Goal: Information Seeking & Learning: Learn about a topic

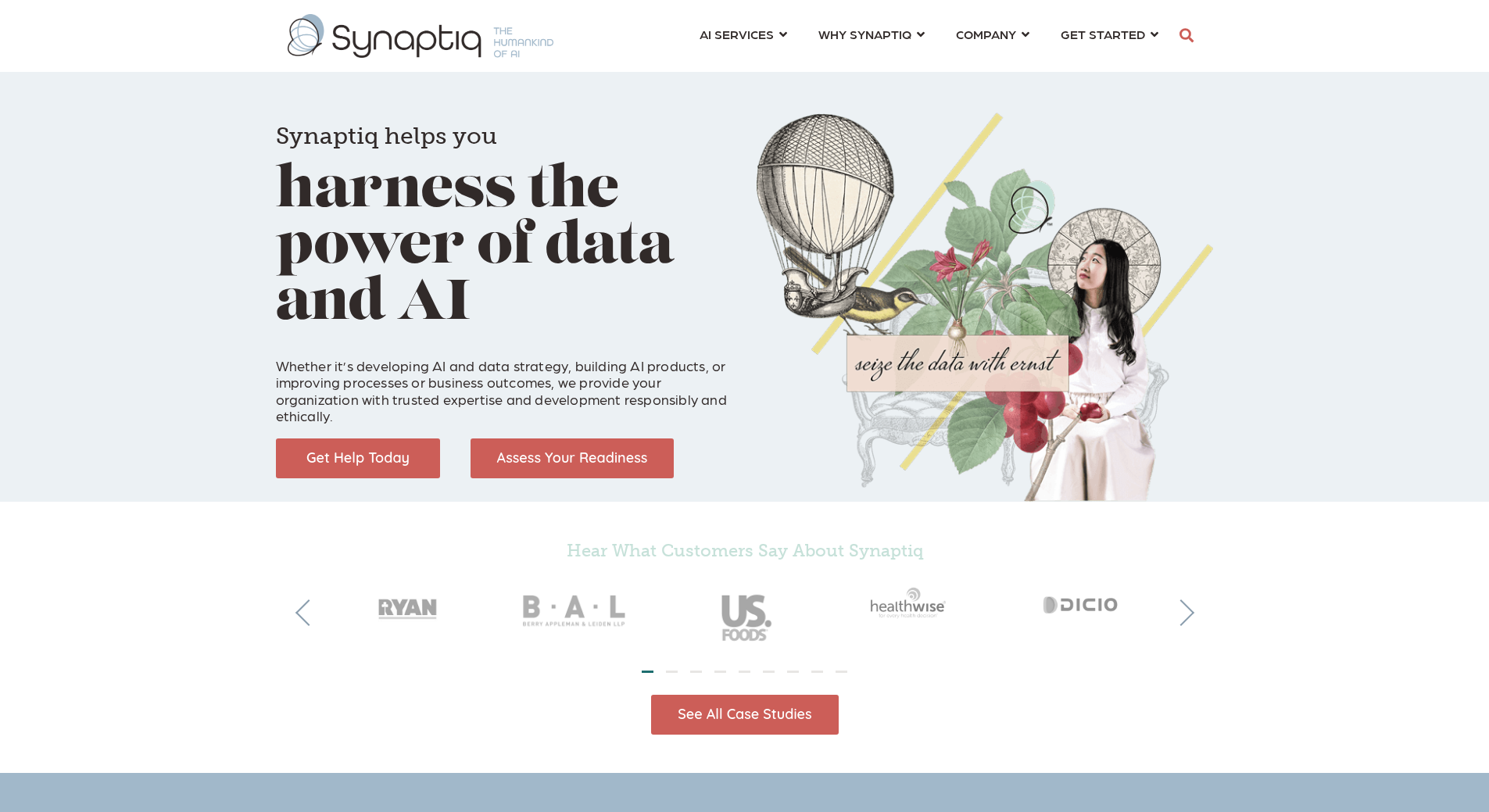
scroll to position [0, 7]
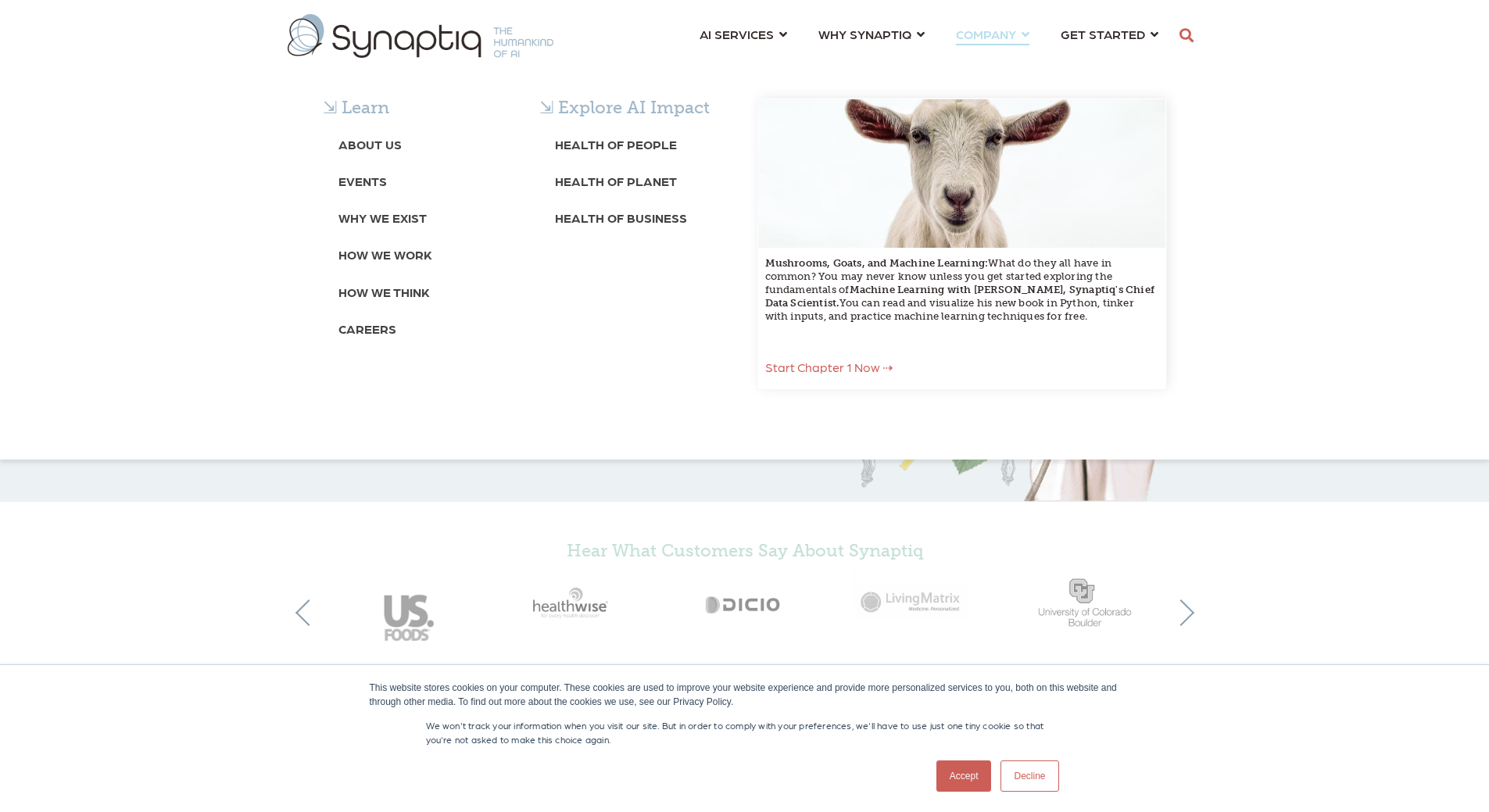
click at [1003, 32] on span "COMPANY ⇲ Learn About Us Events Why We Exist How We Work How We Think Careers ⇲…" at bounding box center [986, 34] width 60 height 21
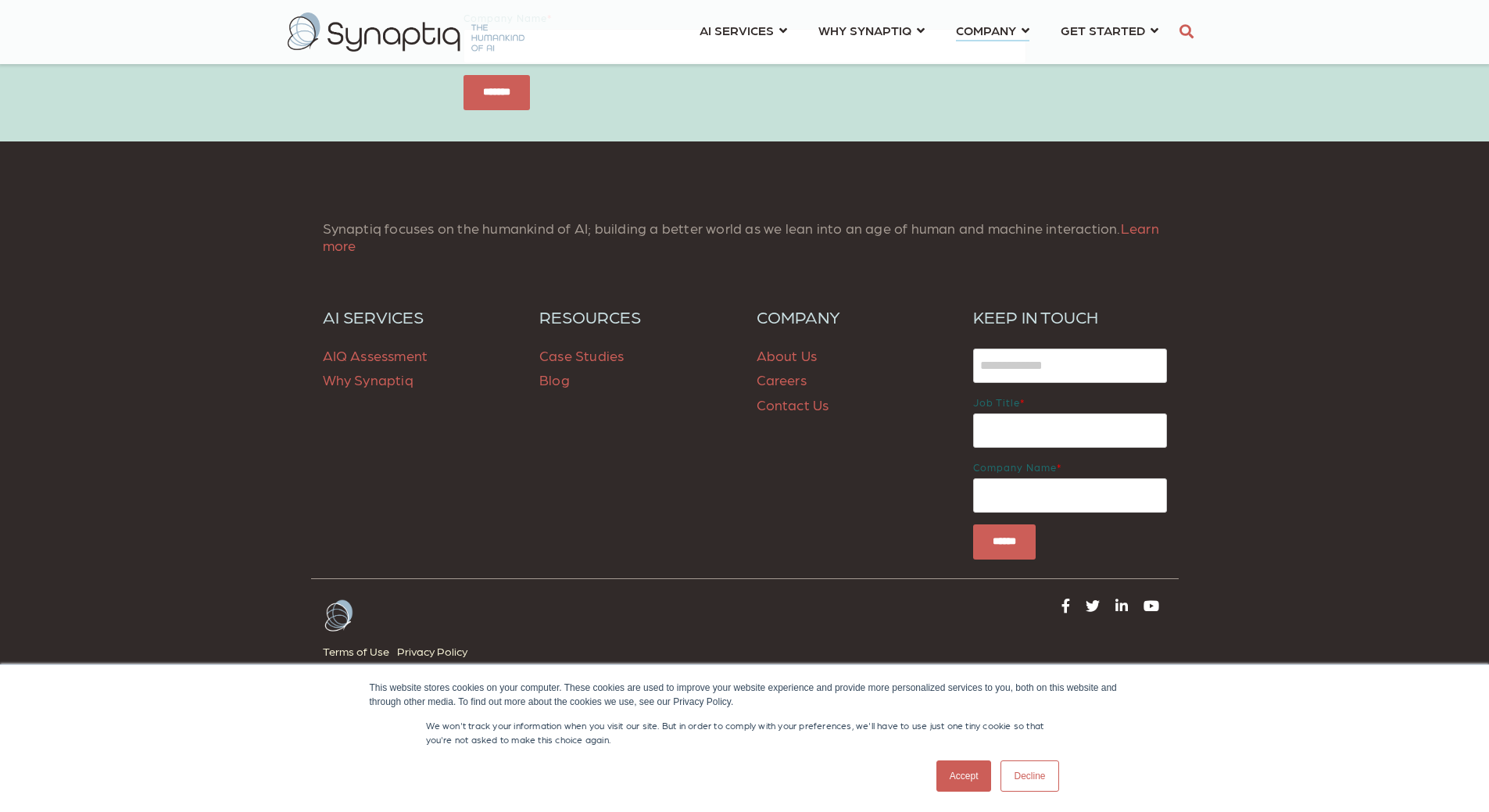
scroll to position [6256, 0]
click at [787, 355] on link "About Us" at bounding box center [787, 355] width 61 height 17
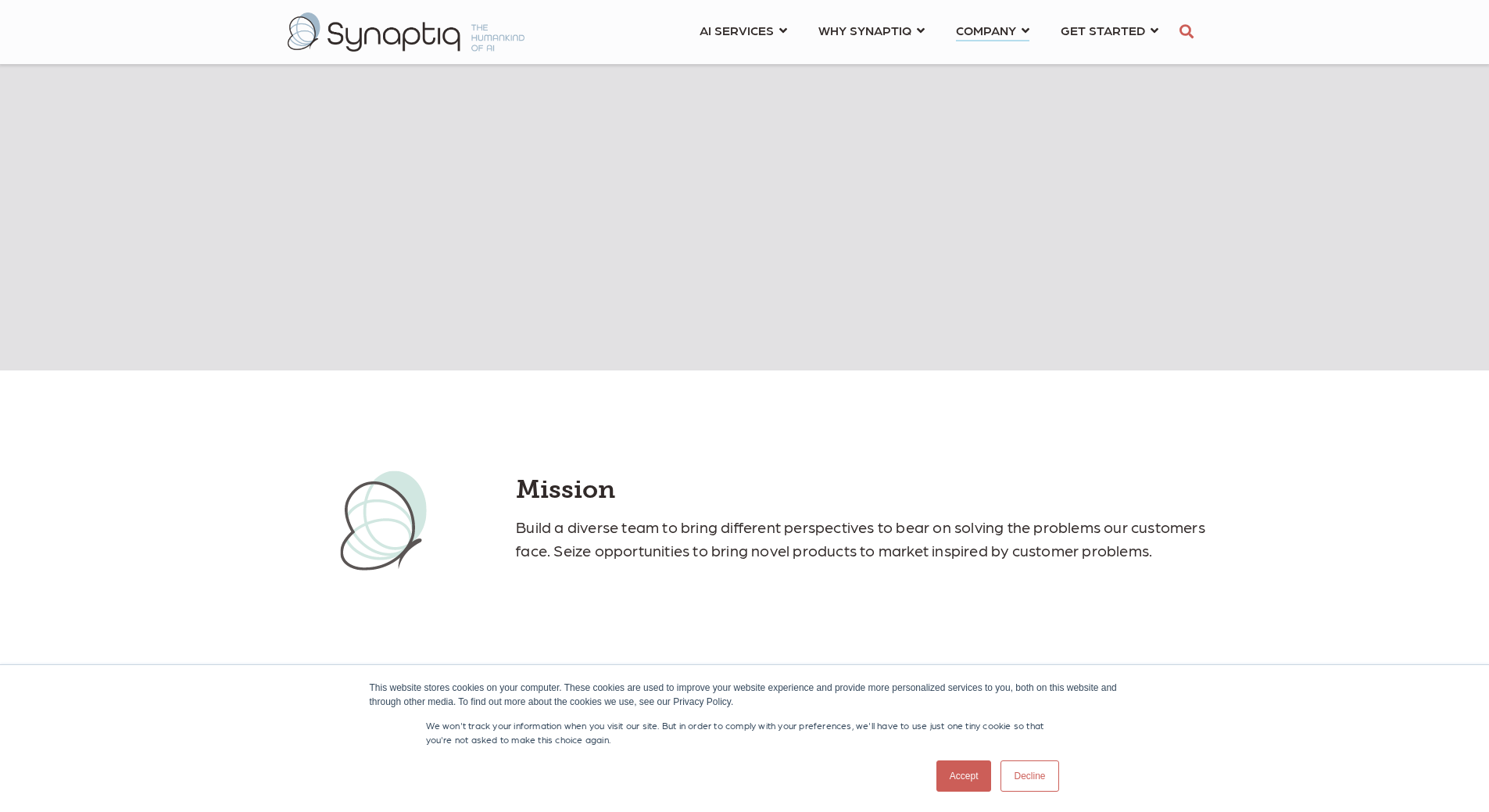
scroll to position [1094, 0]
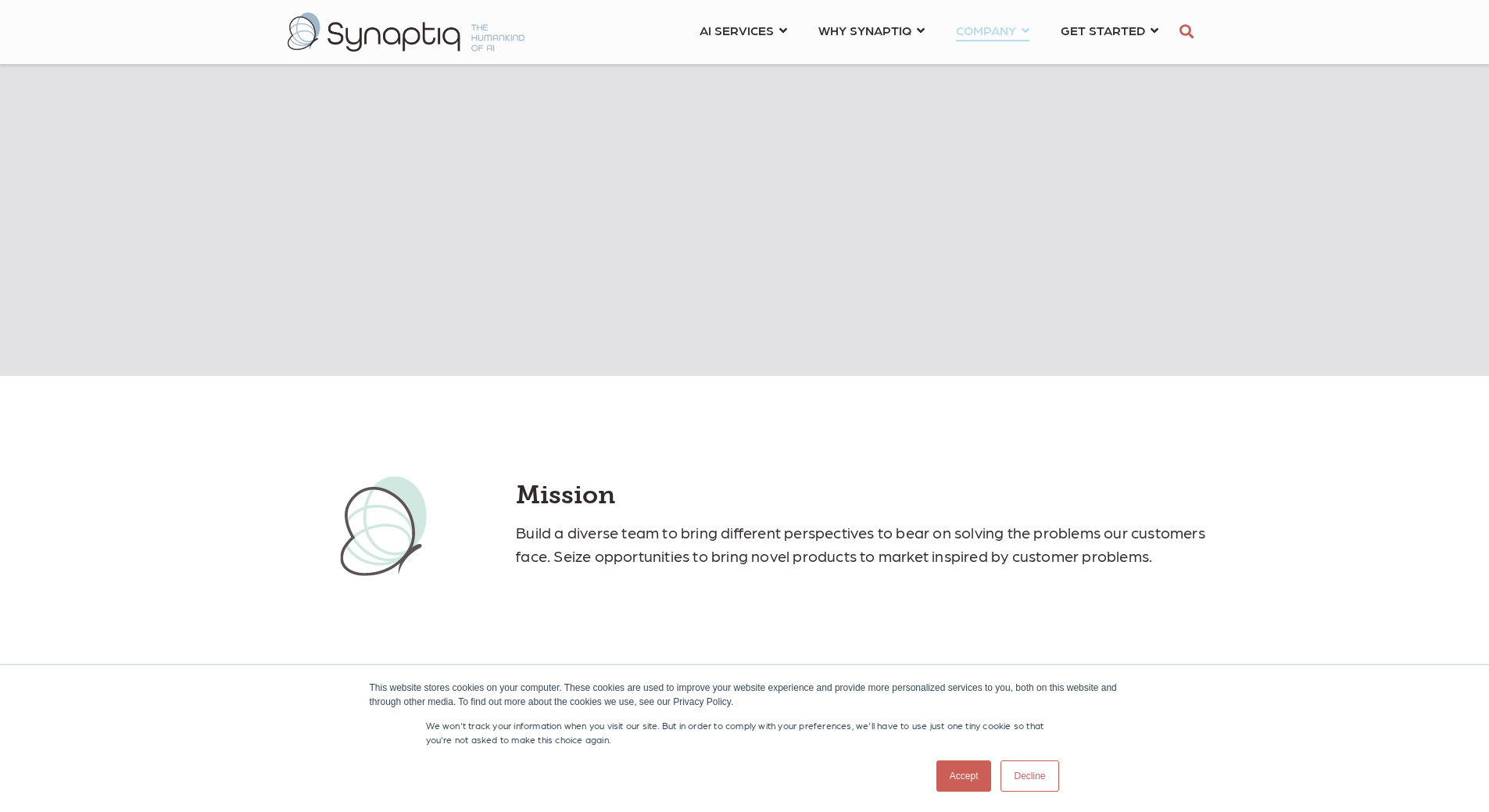
click at [1030, 31] on link "COMPANY ⇲ Learn About Us Events Why We Exist How We Work How We Think Careers ⇲…" at bounding box center [992, 30] width 73 height 29
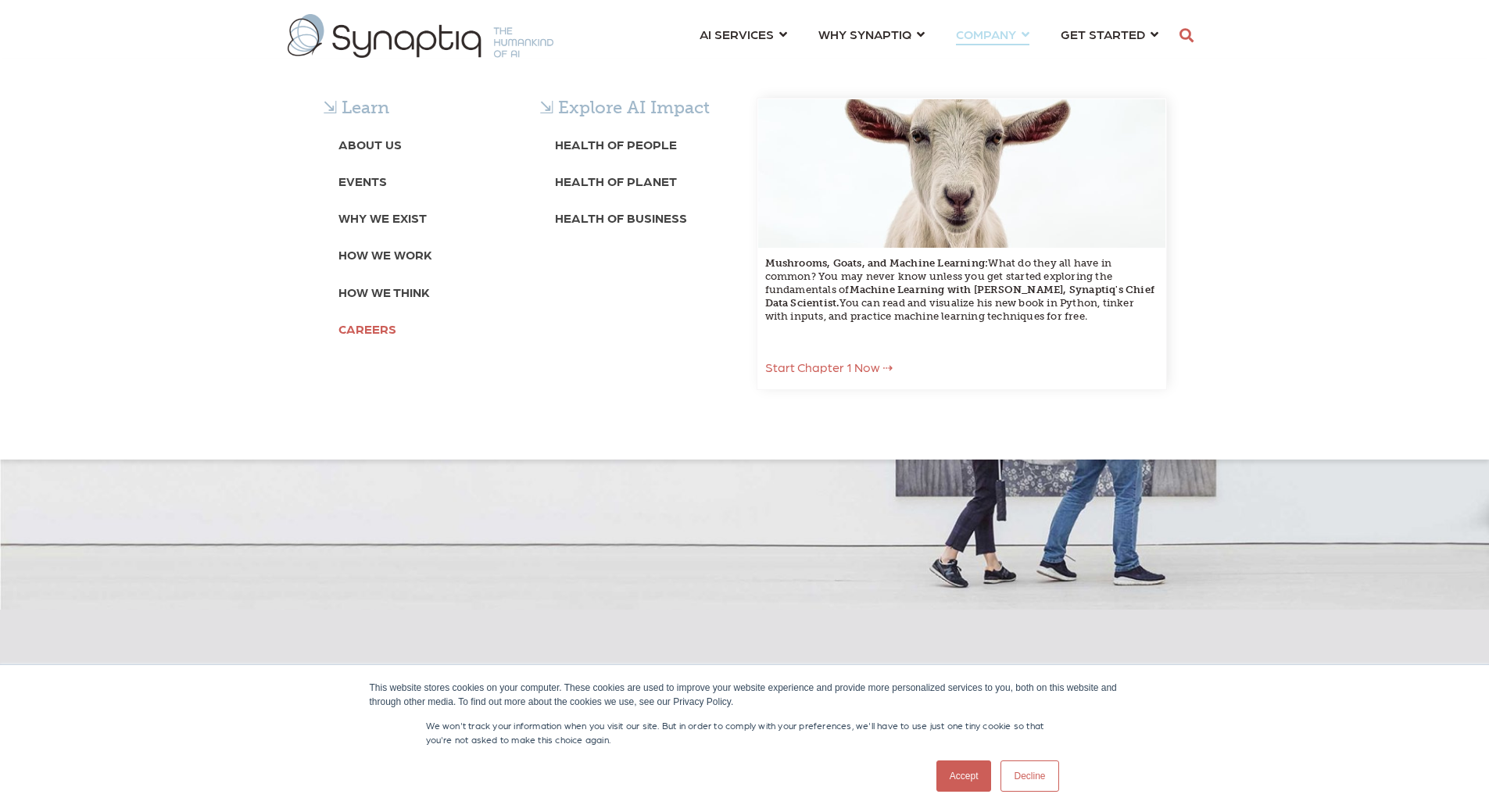
click at [370, 337] on link "Careers" at bounding box center [367, 329] width 58 height 29
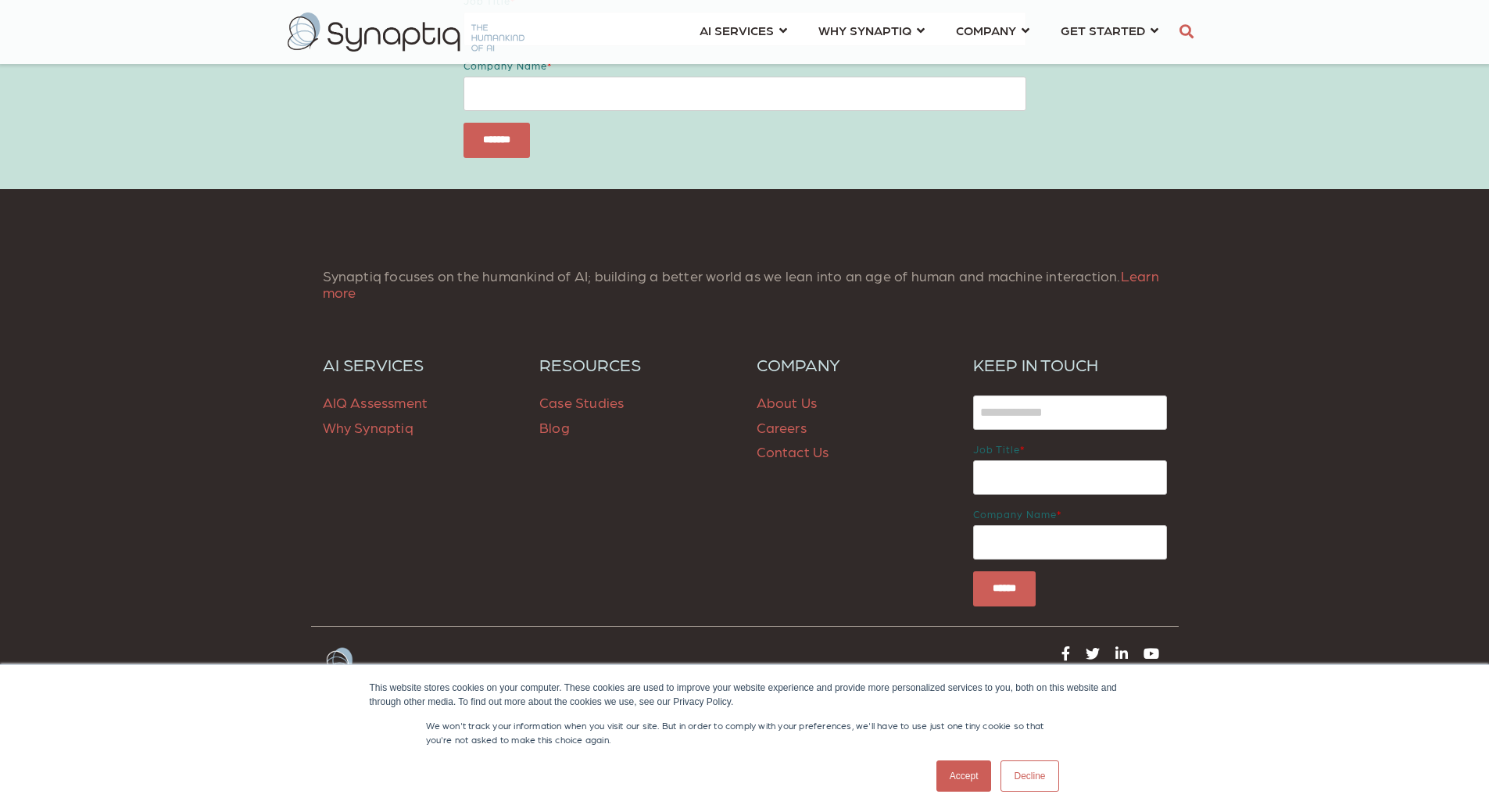
scroll to position [1063, 0]
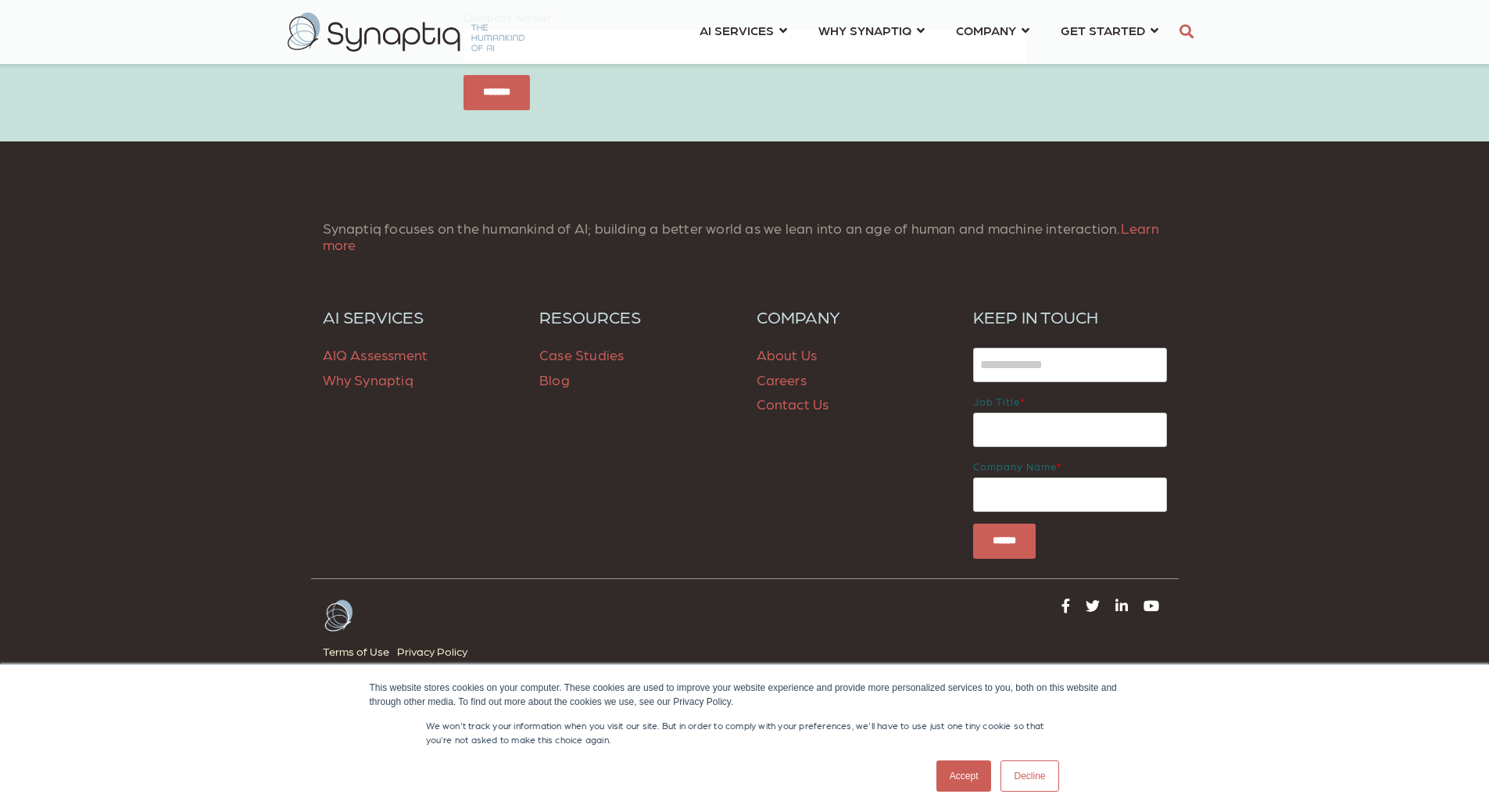
click at [784, 408] on link "Contact Us" at bounding box center [793, 404] width 73 height 17
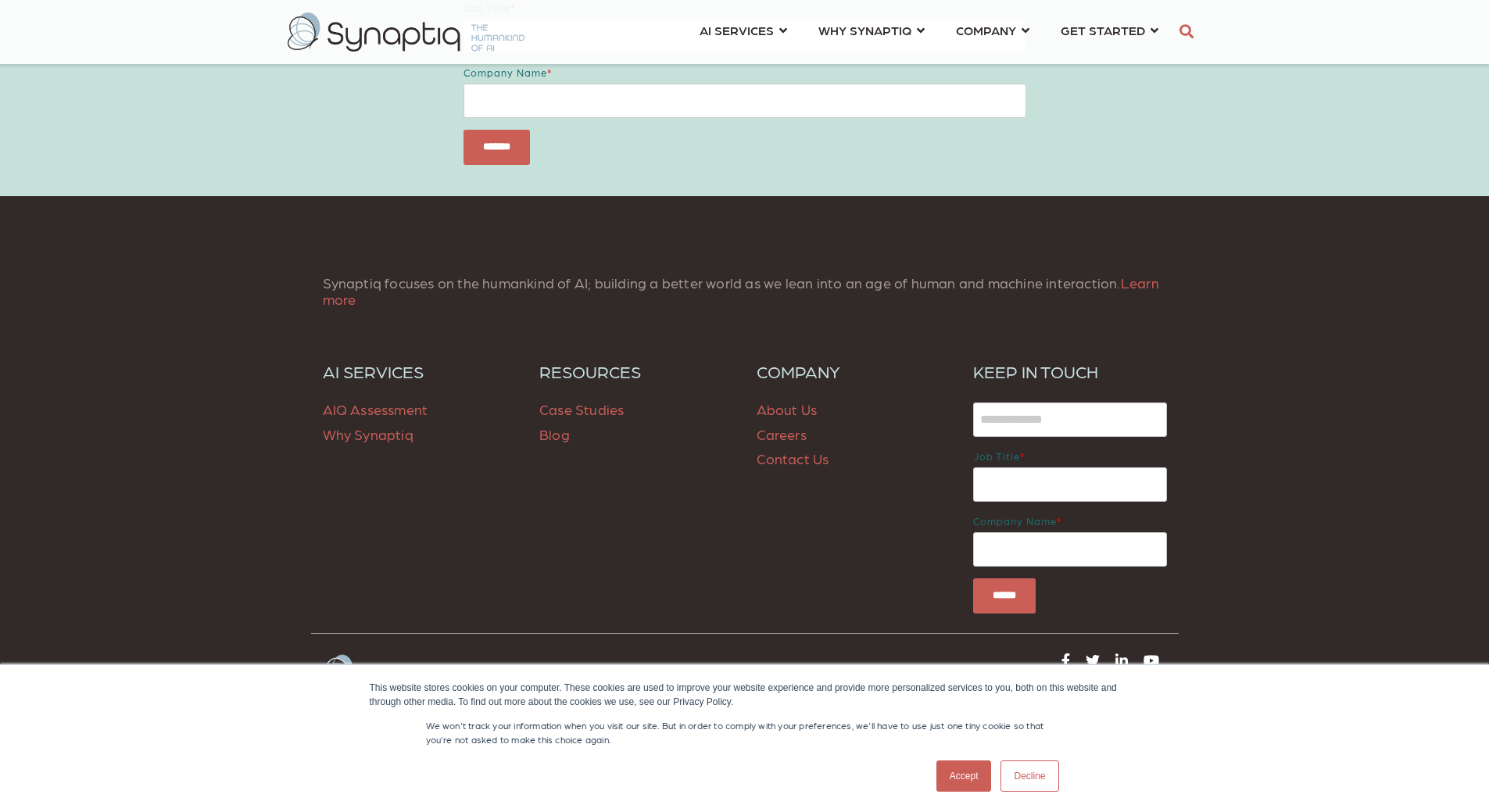
scroll to position [1200, 0]
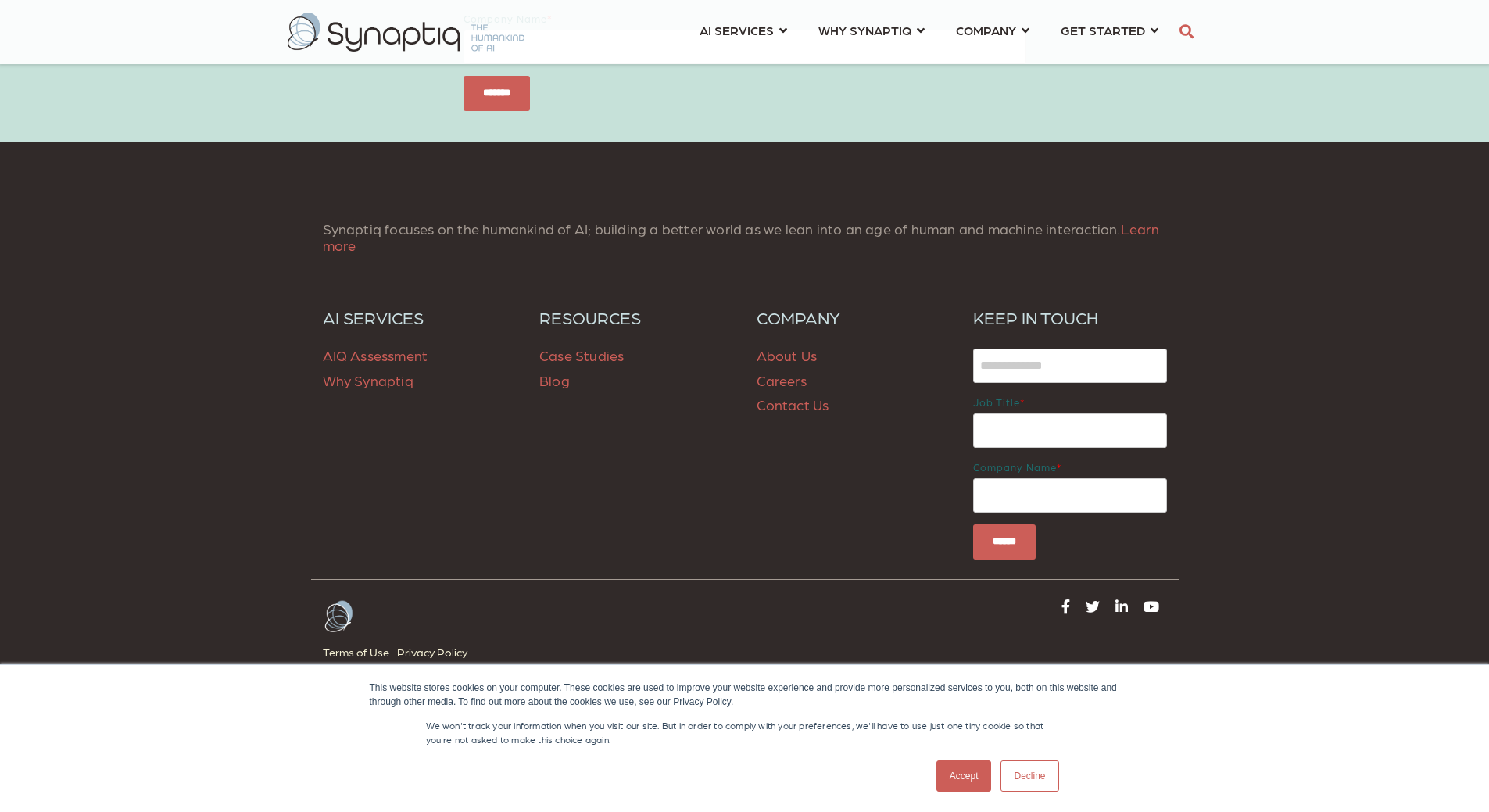
click at [952, 776] on link "Accept" at bounding box center [963, 776] width 56 height 31
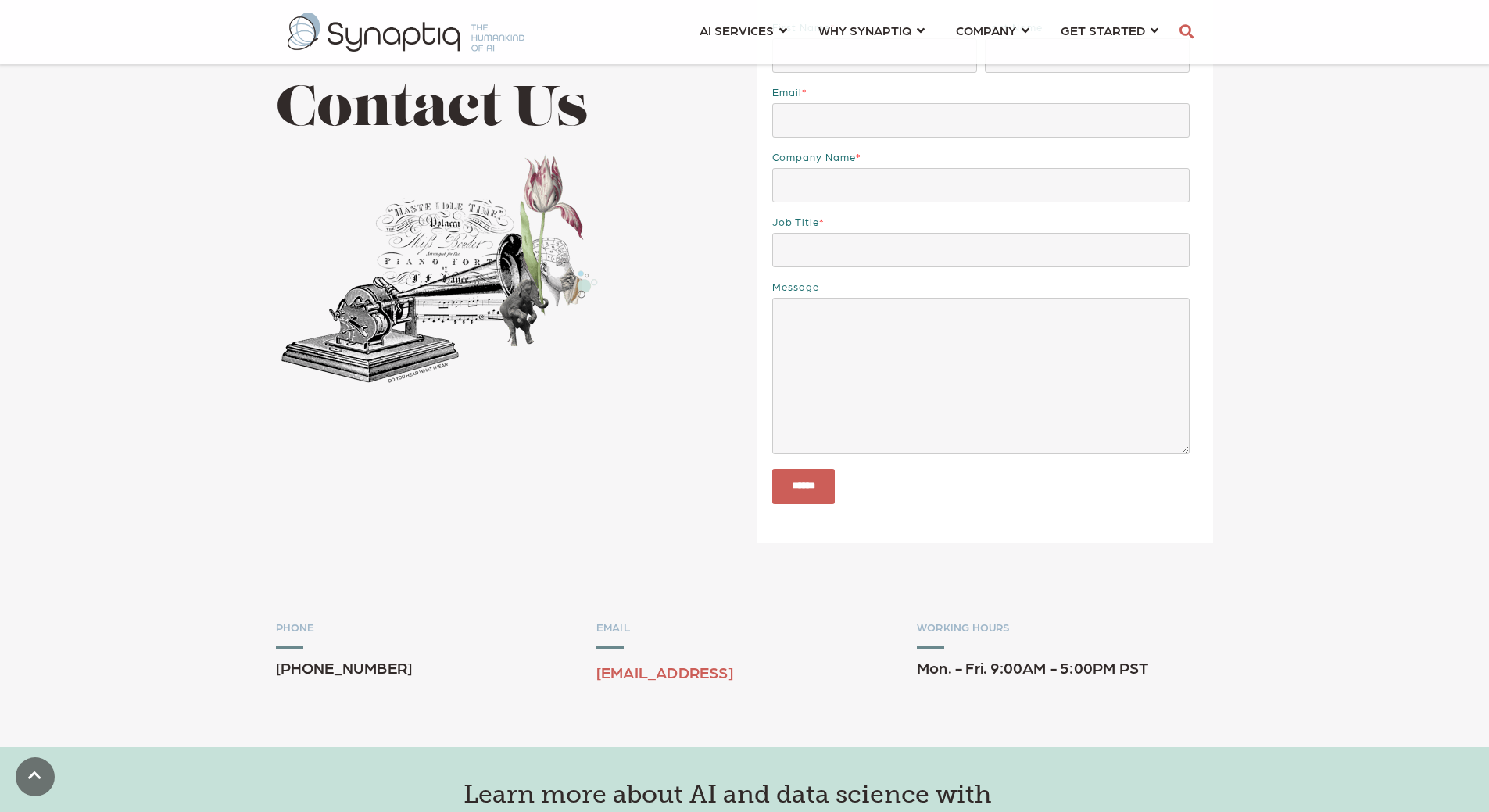
scroll to position [0, 0]
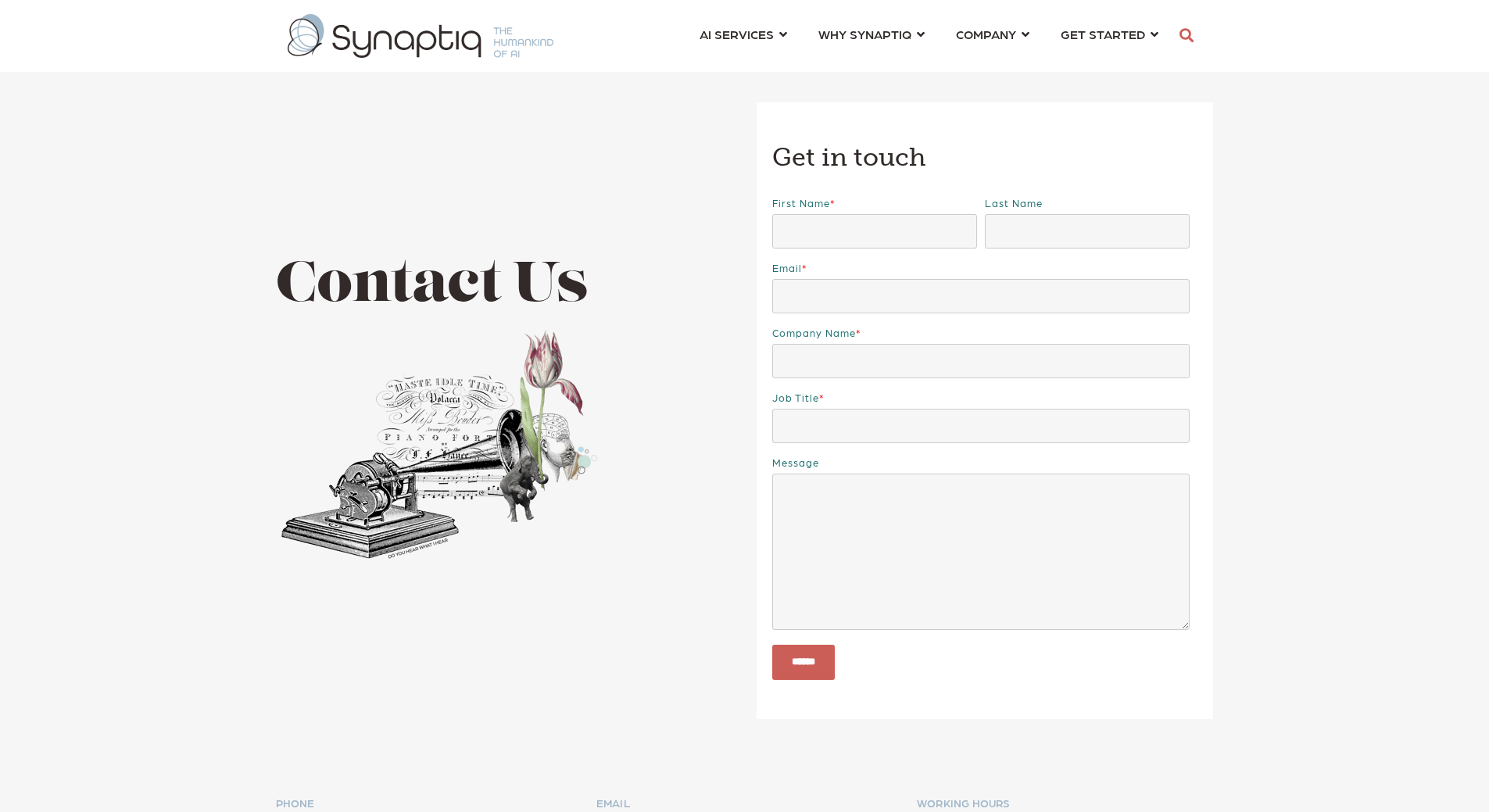
click at [412, 33] on img at bounding box center [420, 35] width 266 height 44
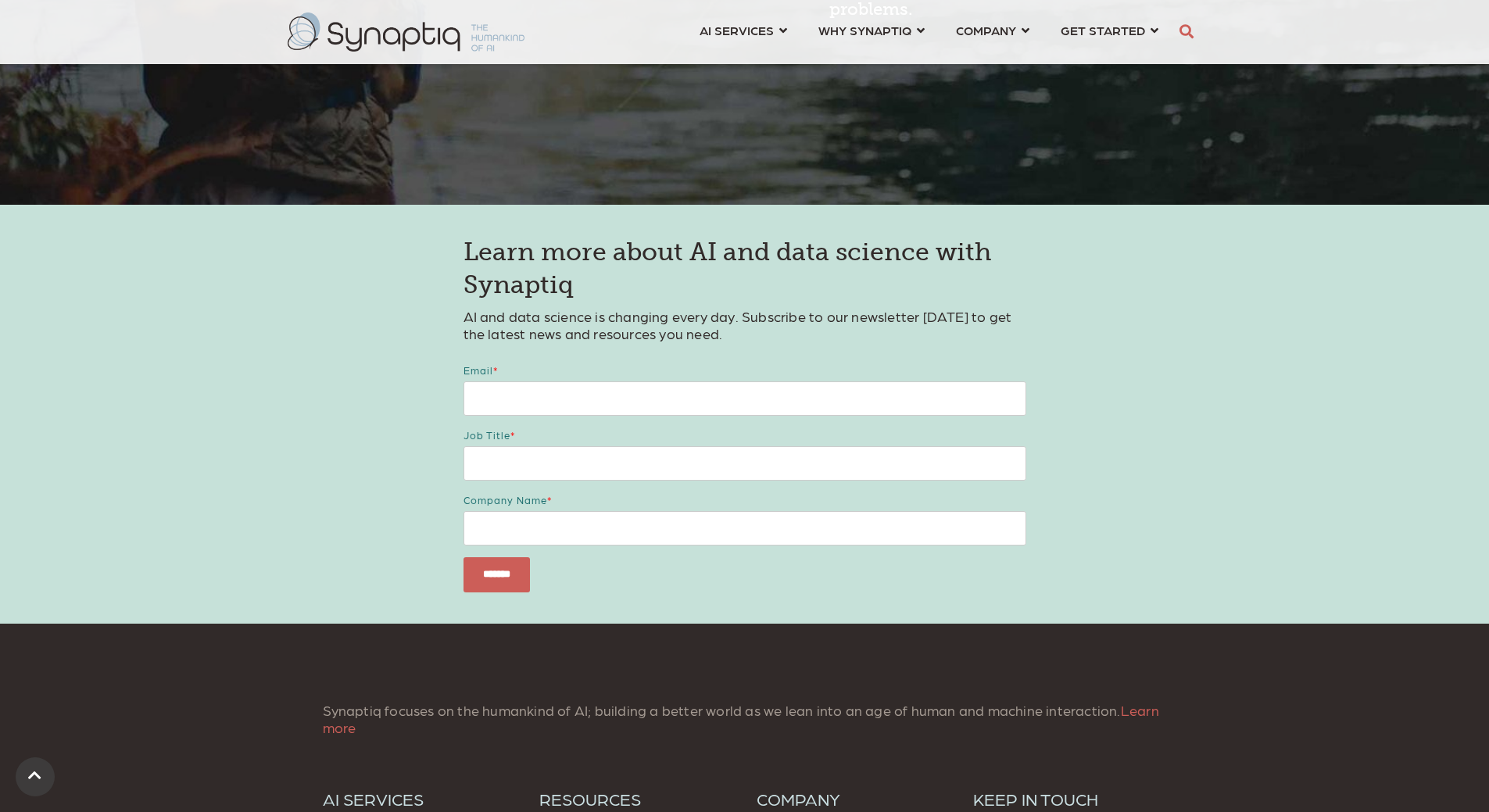
scroll to position [1953, 0]
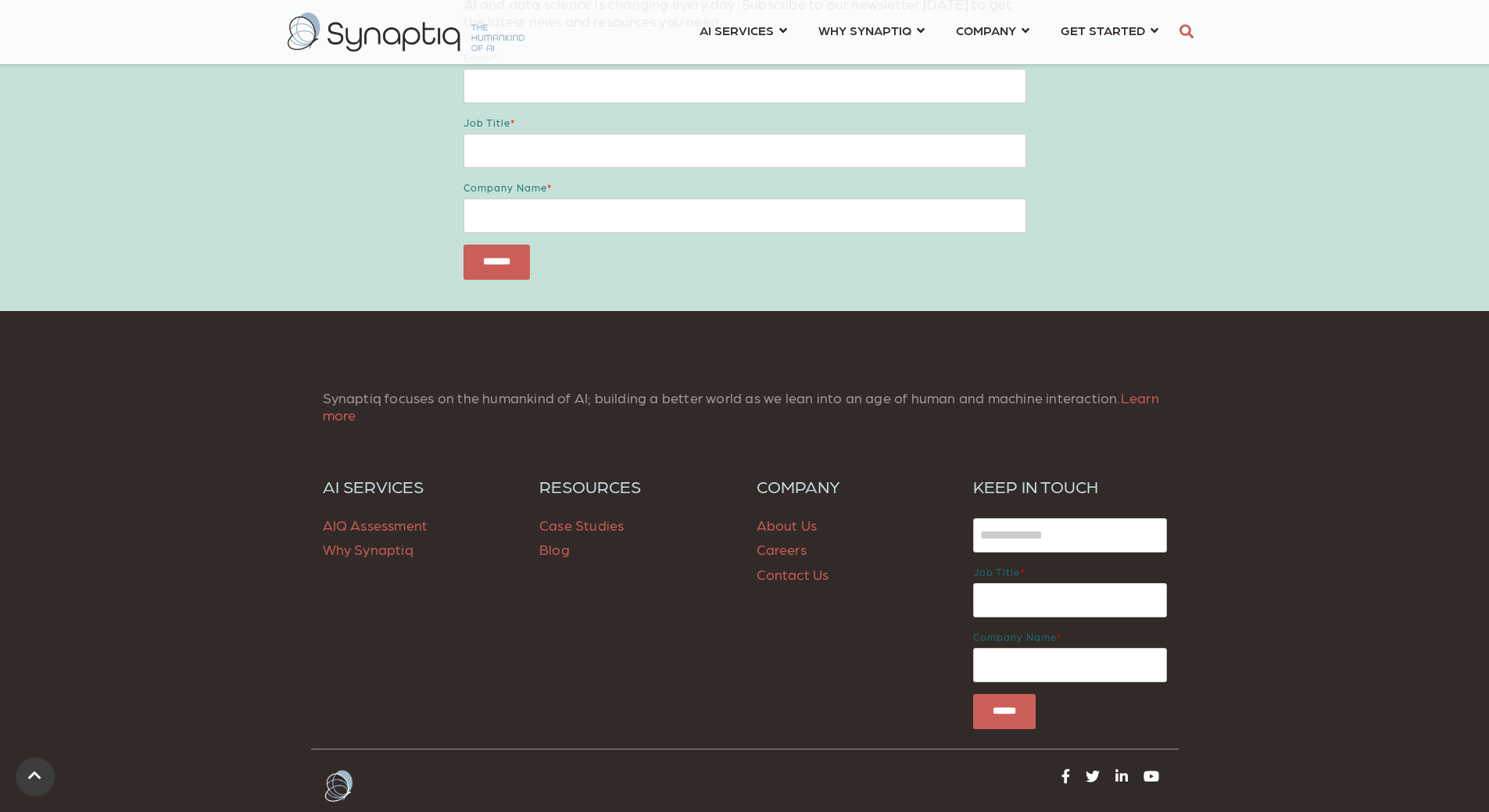
drag, startPoint x: 790, startPoint y: 552, endPoint x: 801, endPoint y: 560, distance: 13.6
click at [789, 552] on link "Careers" at bounding box center [781, 549] width 50 height 17
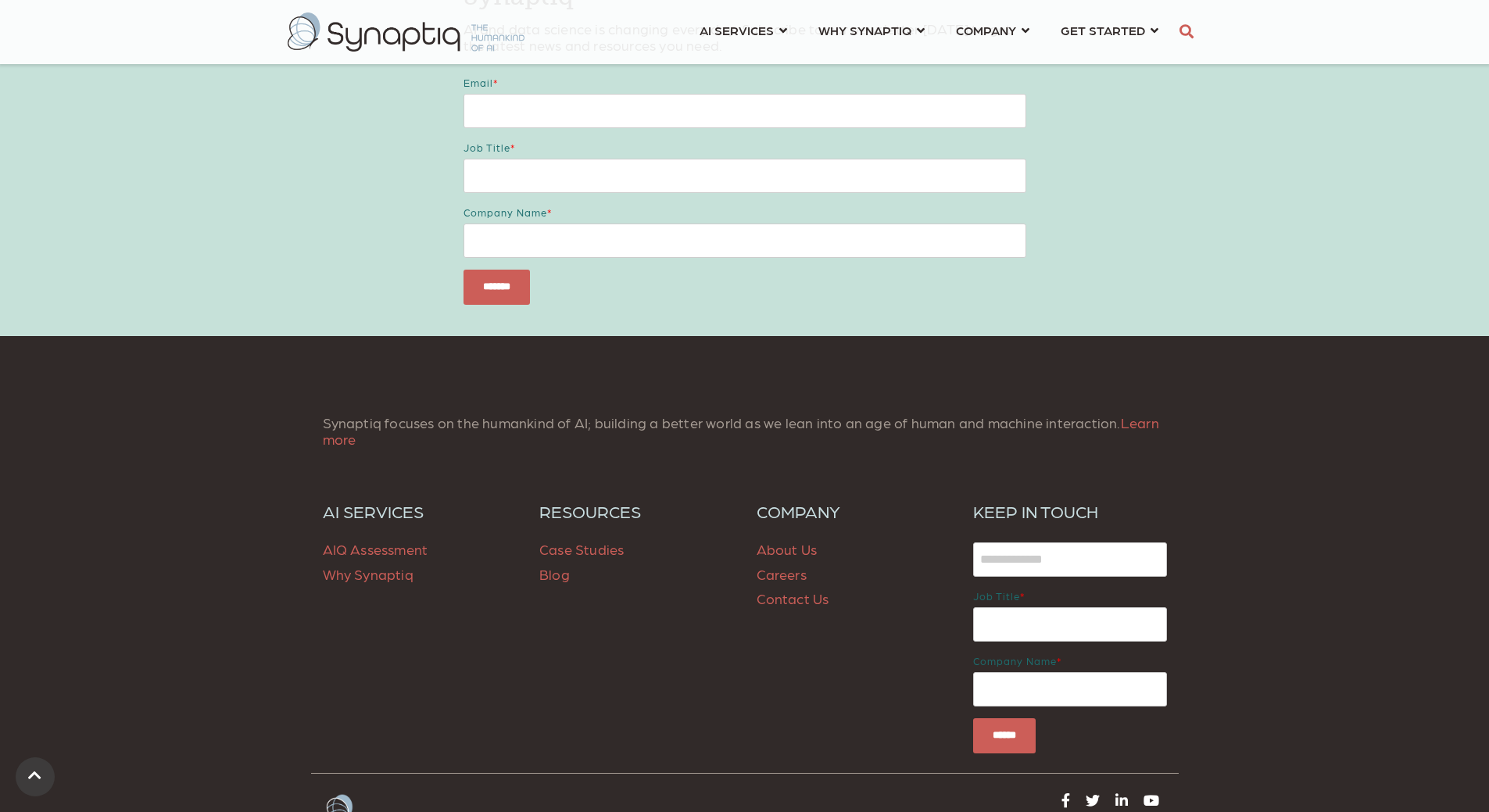
scroll to position [986, 0]
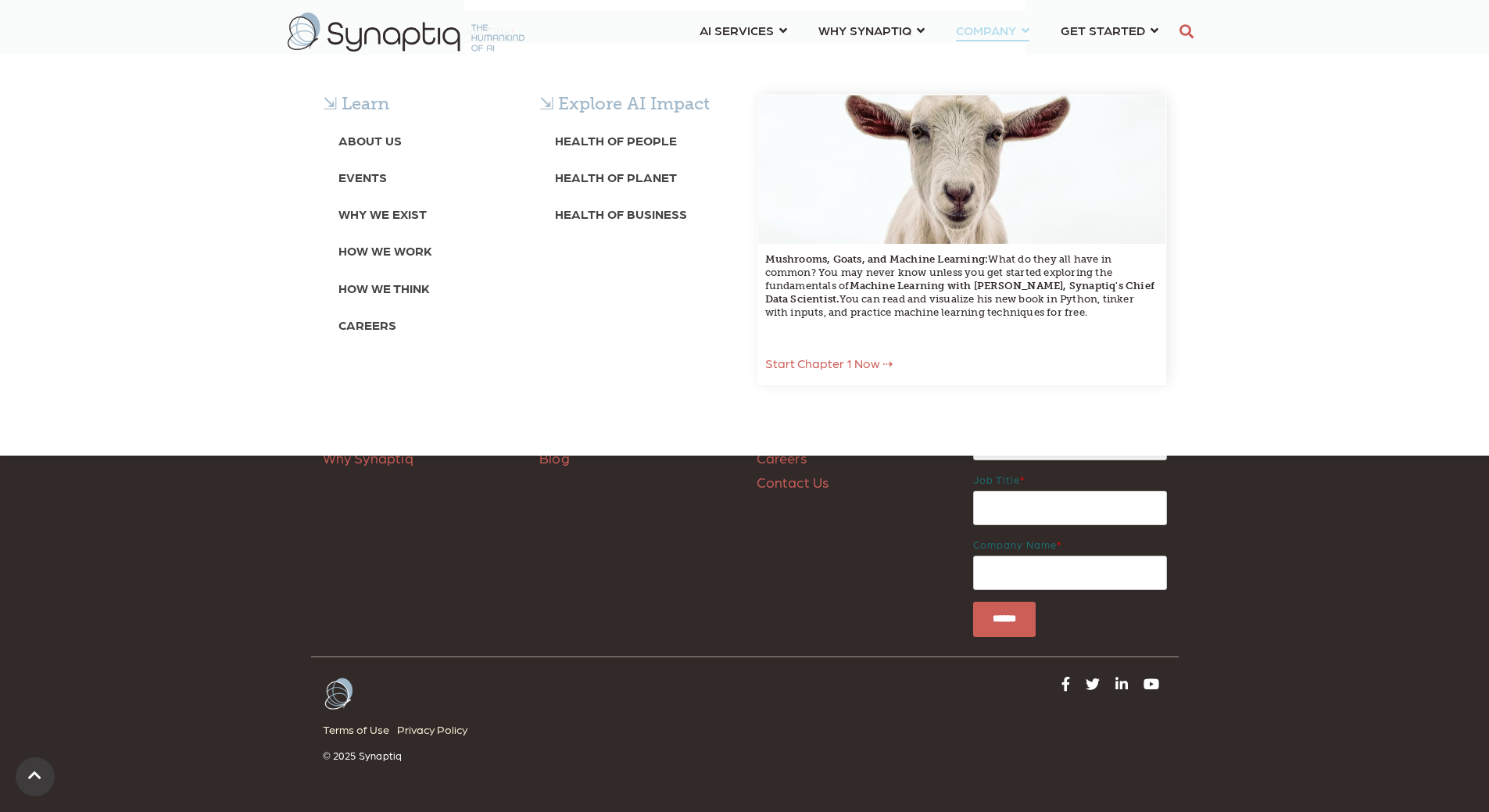
click at [1007, 28] on span "COMPANY ⇲ Learn About Us Events Why We Exist How We Work How We Think Careers ⇲…" at bounding box center [986, 30] width 60 height 21
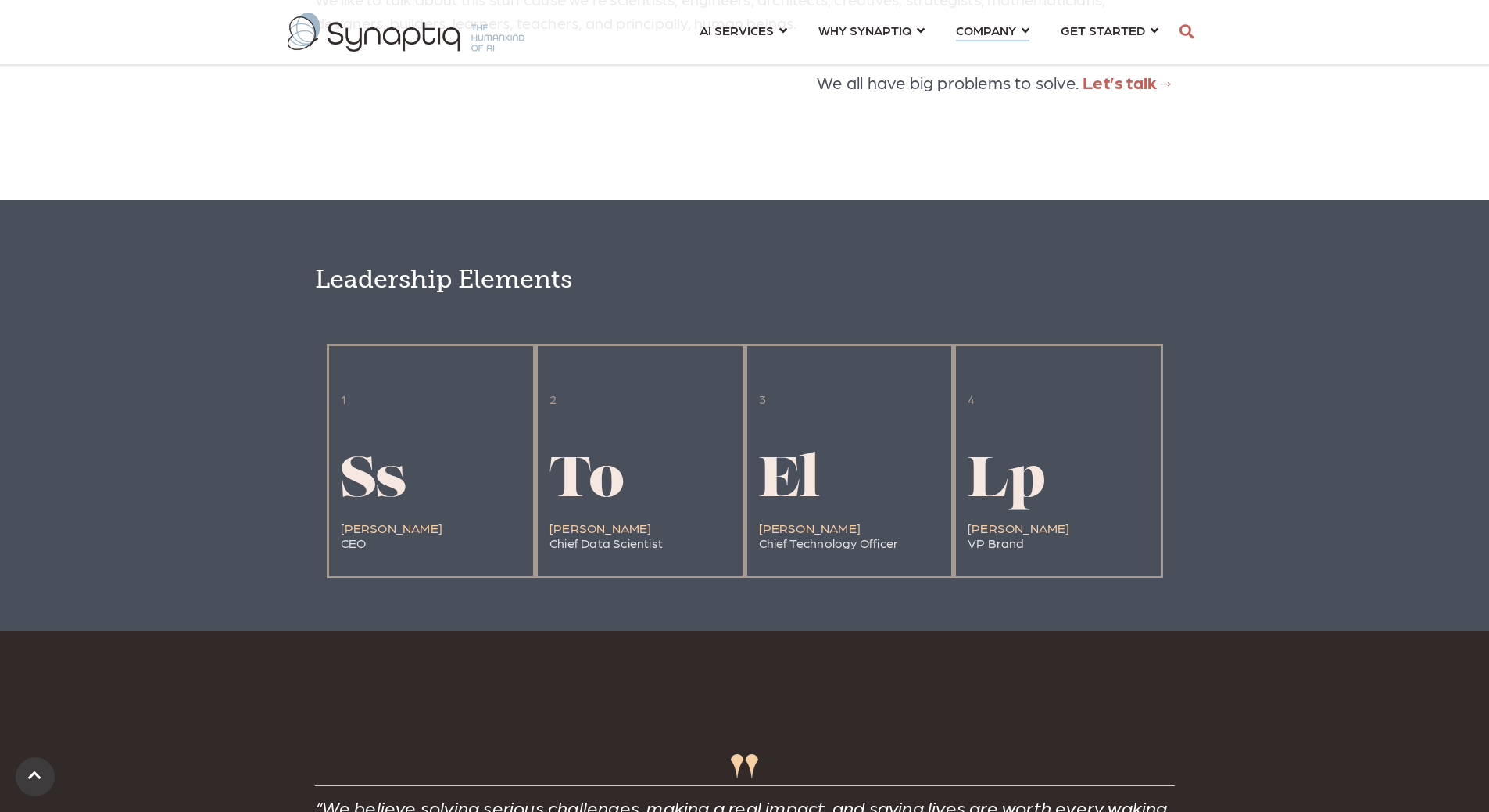
scroll to position [3689, 0]
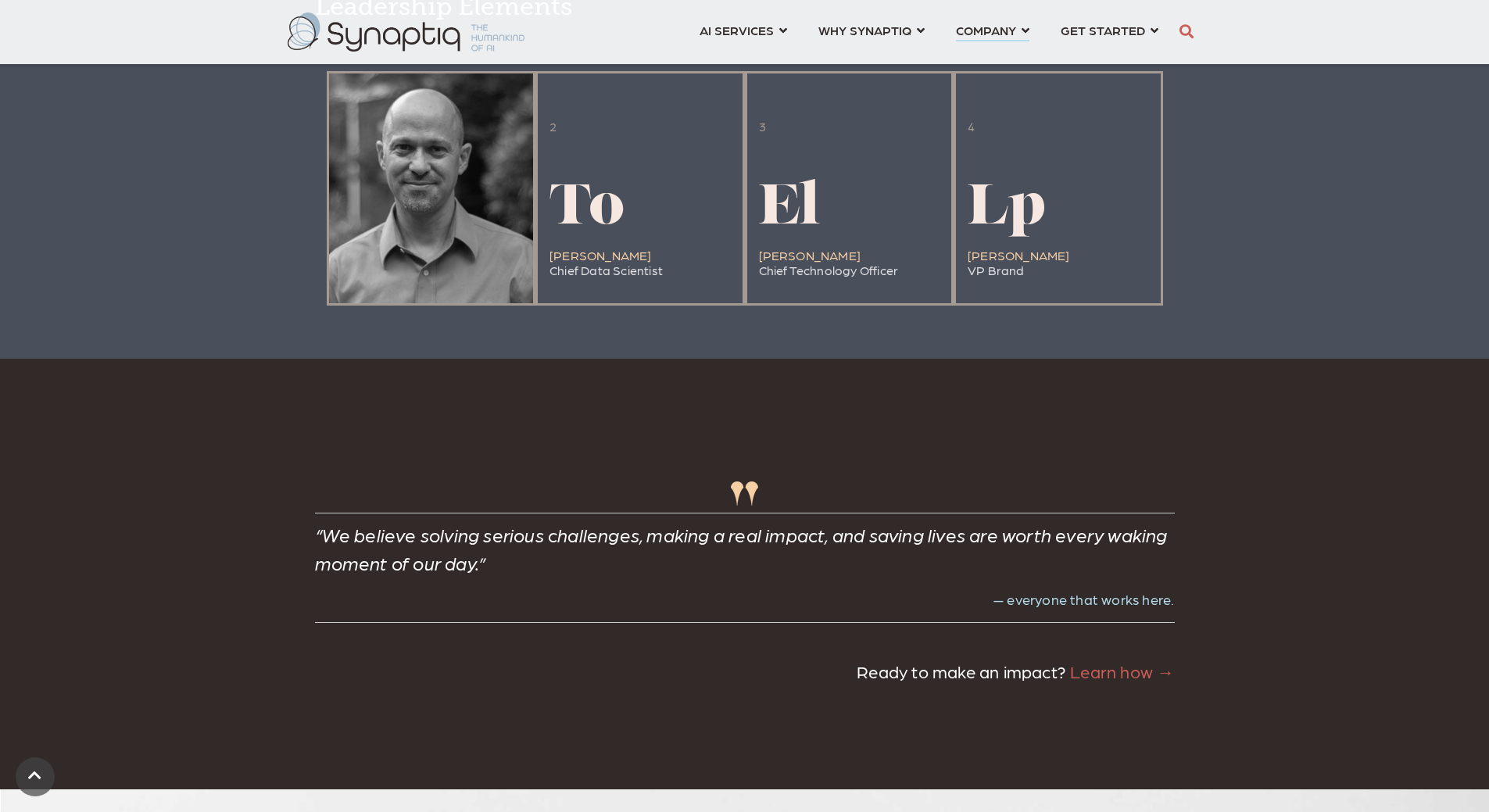
click at [404, 279] on div at bounding box center [431, 188] width 205 height 230
click at [349, 303] on div at bounding box center [431, 188] width 205 height 230
